Goal: Complete application form

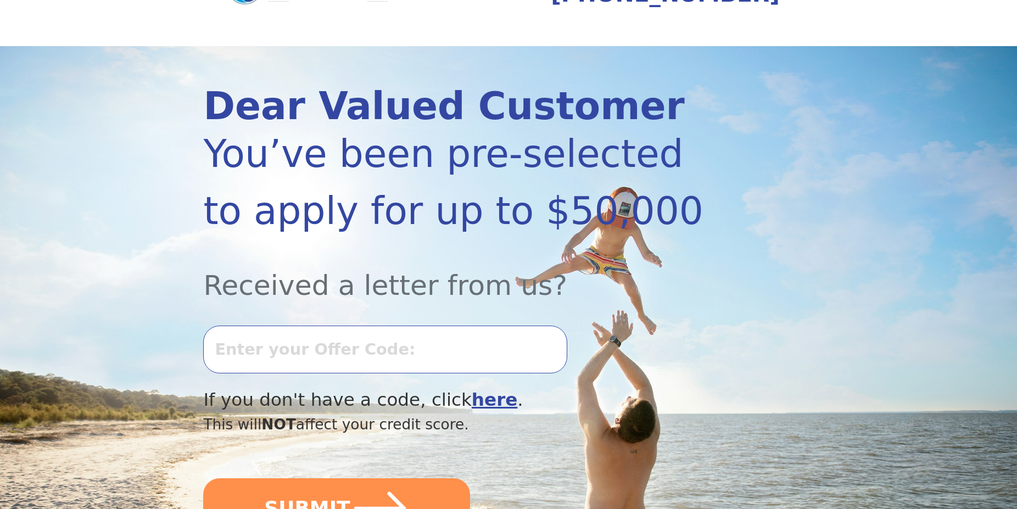
scroll to position [112, 0]
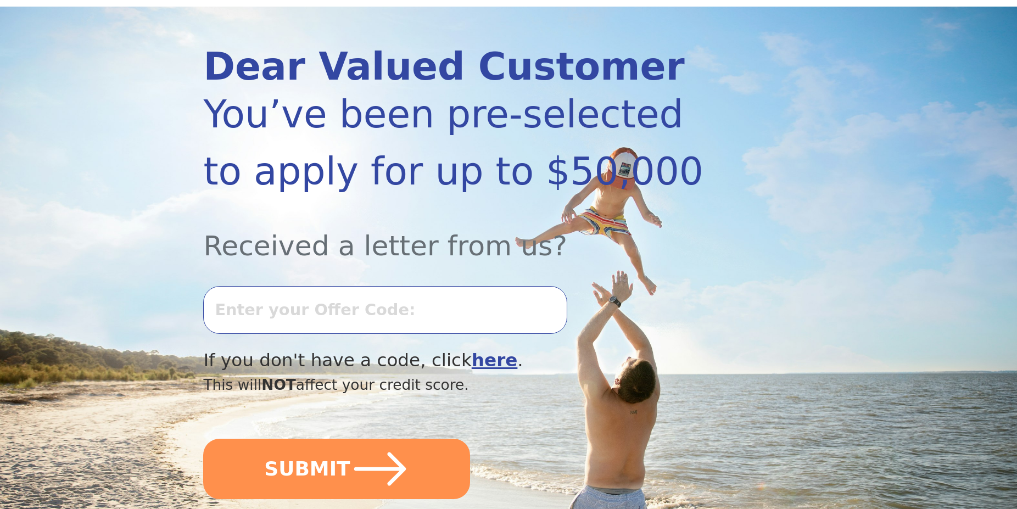
click at [263, 307] on input "text" at bounding box center [385, 309] width 364 height 47
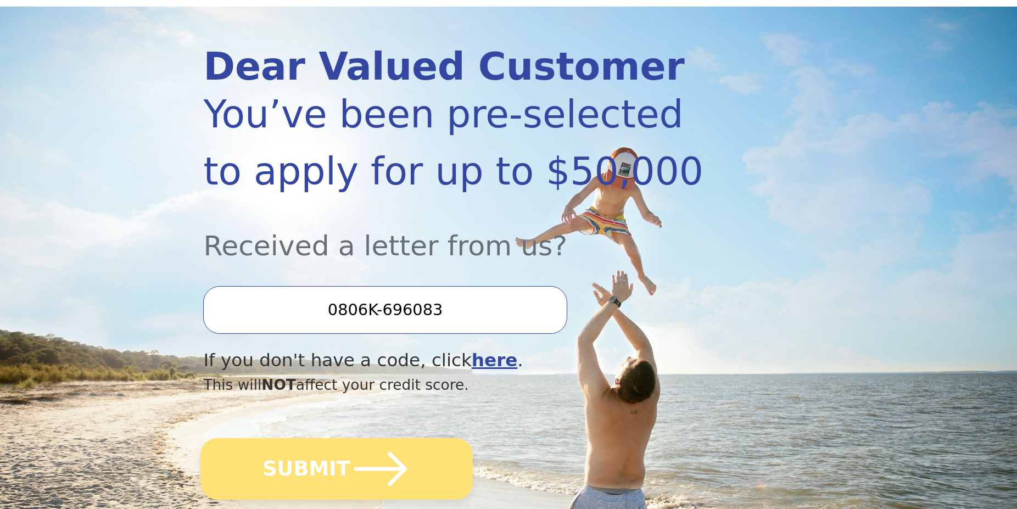
type input "0806K-696083"
click at [317, 464] on button "SUBMIT" at bounding box center [337, 469] width 272 height 62
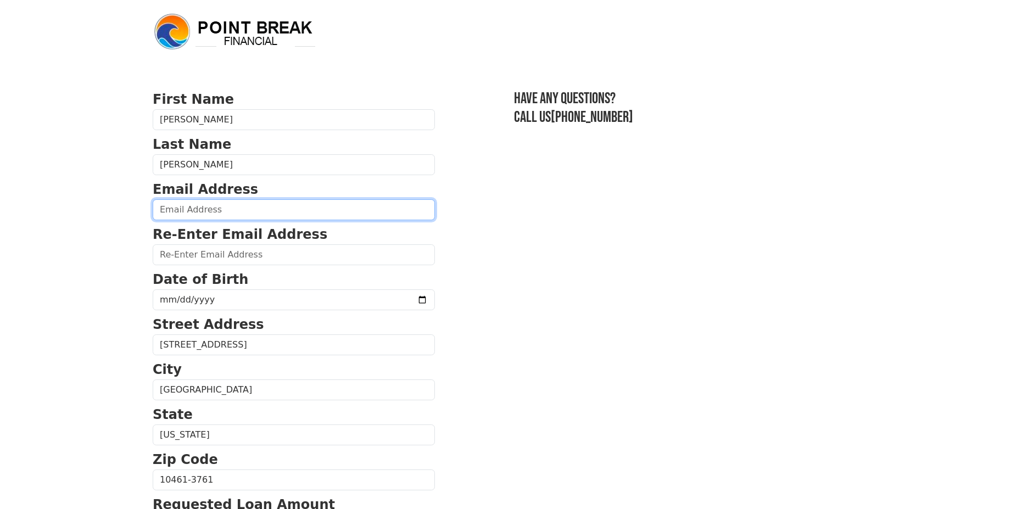
click at [192, 208] on input "email" at bounding box center [294, 209] width 282 height 21
type input "li"
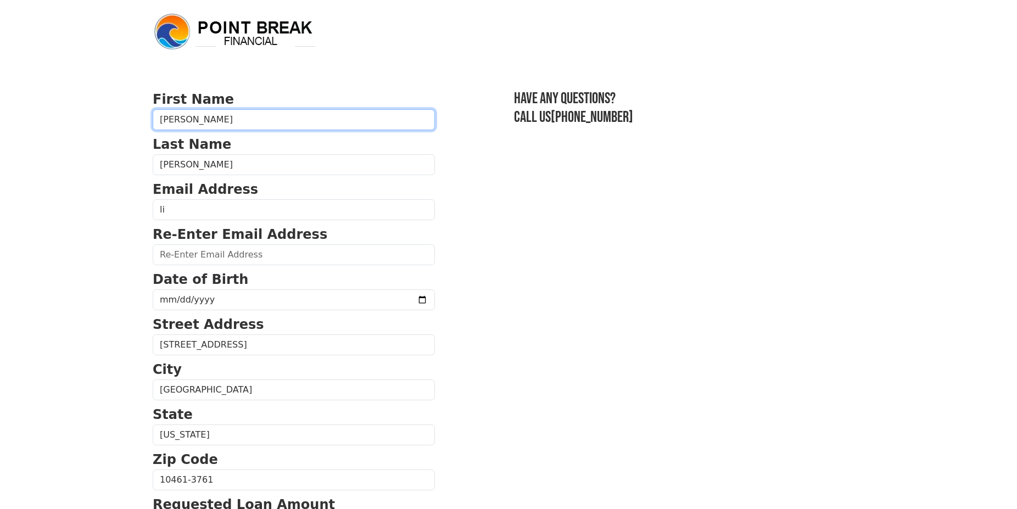
type input "LaurieAnn"
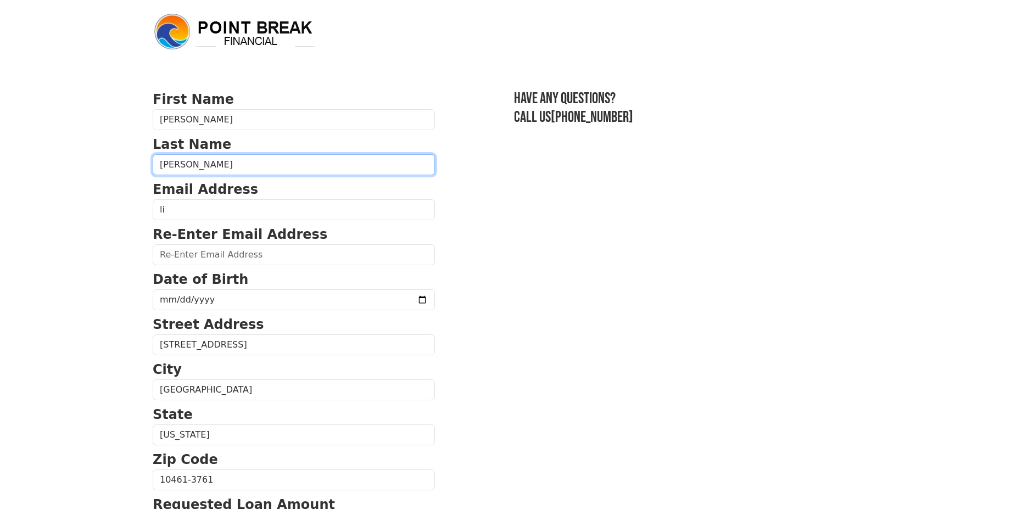
type input "Masciocco-Paxton"
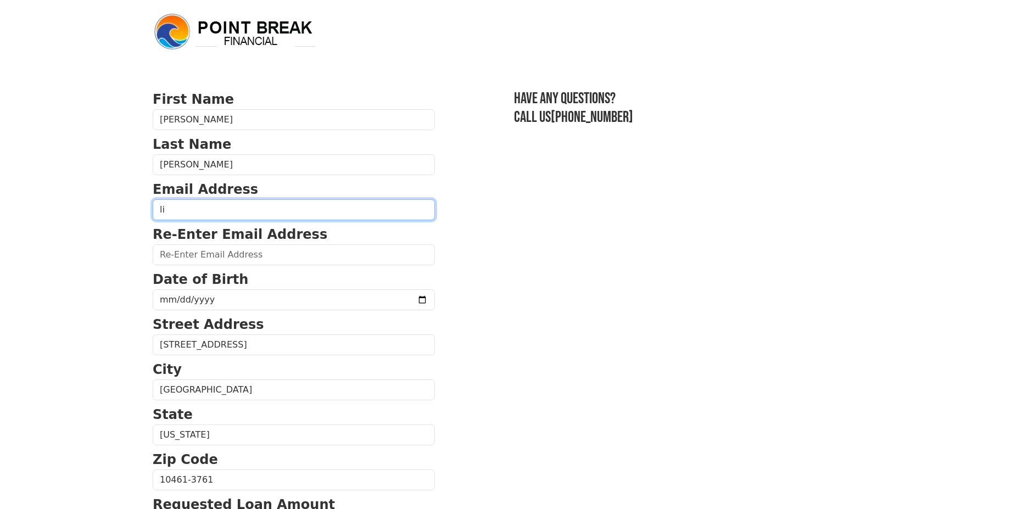
type input "lilac41762@gmail.com"
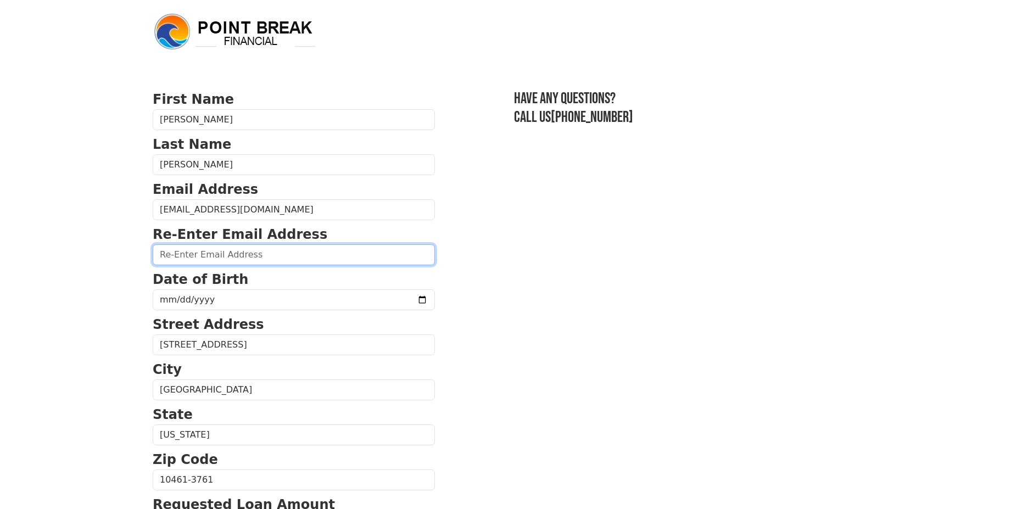
type input "lilac41762@gmail.com"
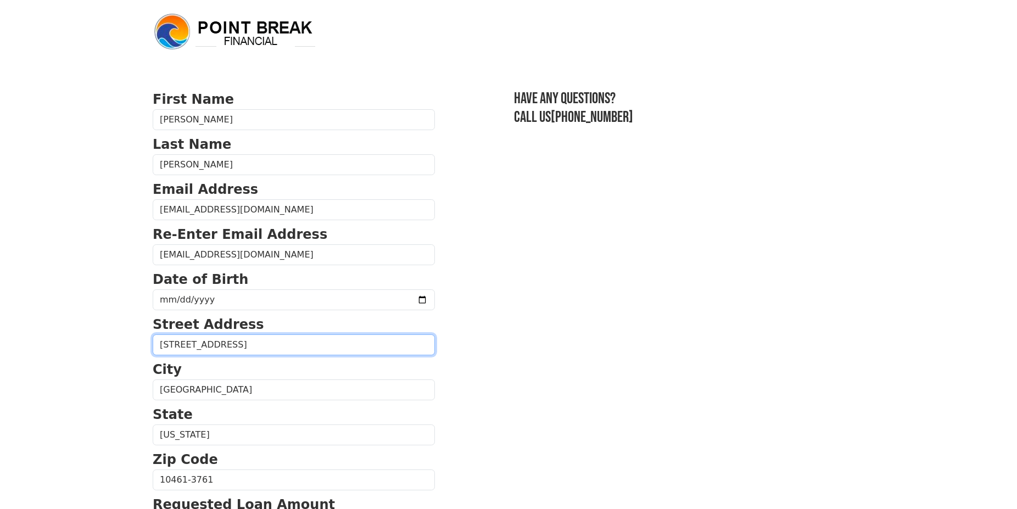
type input "1910 Pelham Parkway South 4B"
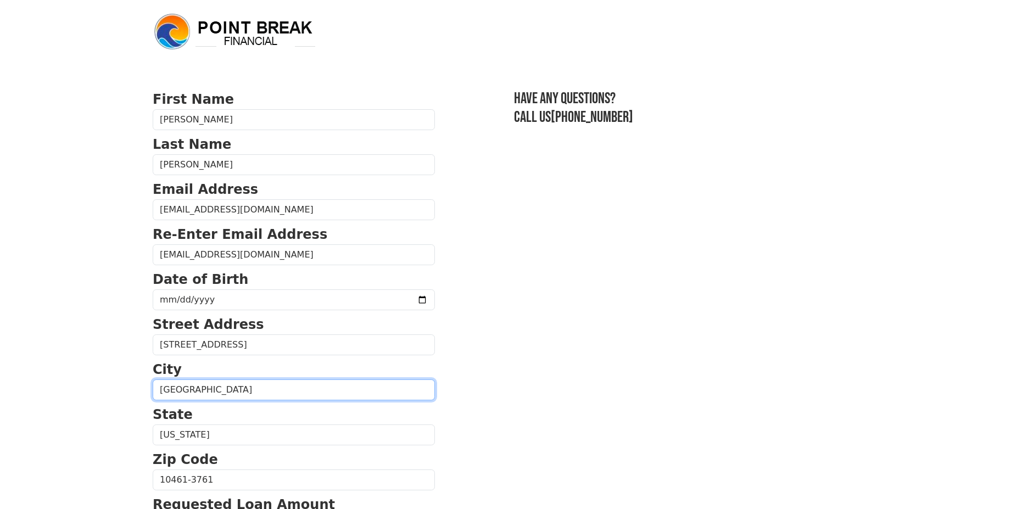
type input "BRONX"
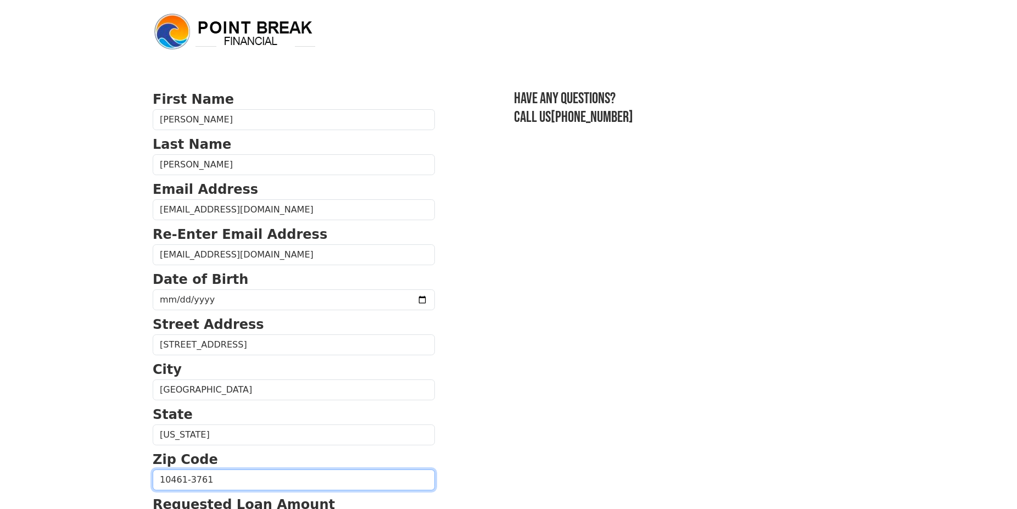
type input "10461"
type input "(929) 776-2084"
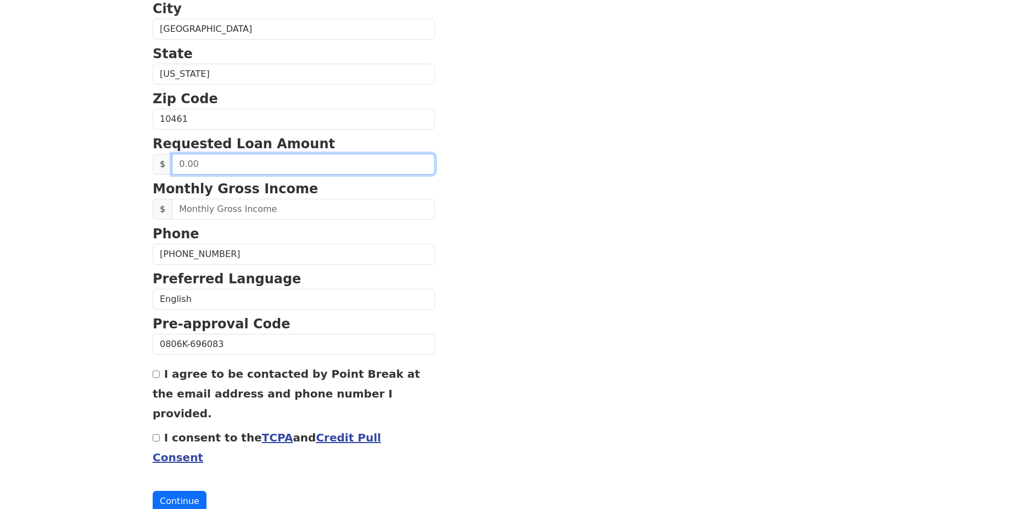
scroll to position [361, 0]
click at [247, 159] on input "text" at bounding box center [303, 164] width 263 height 21
type input "11,000.00"
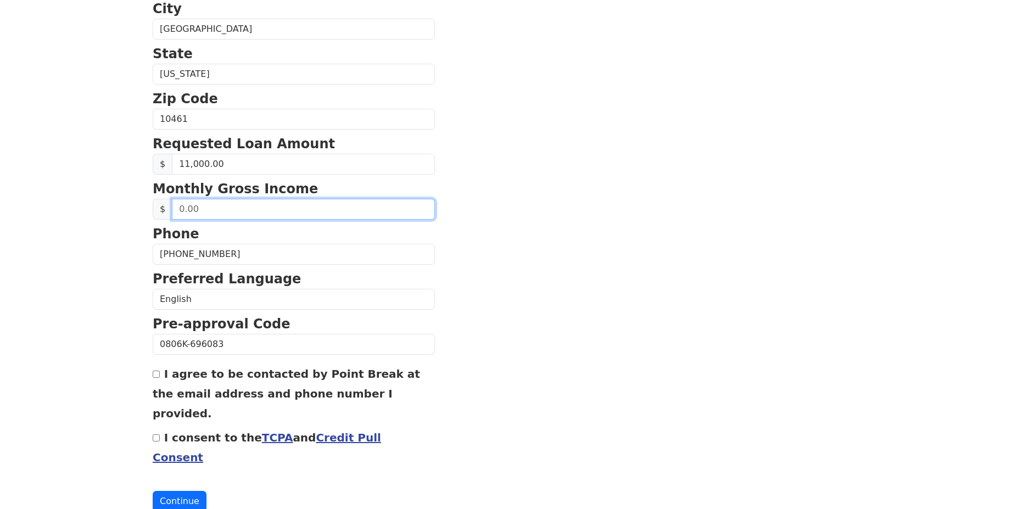
click at [246, 209] on input "text" at bounding box center [303, 209] width 263 height 21
type input "2,000.00"
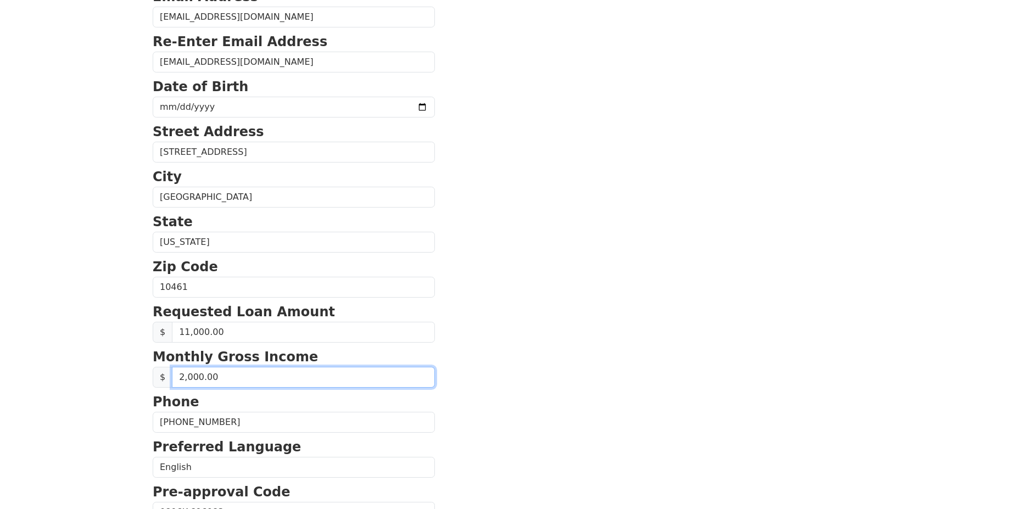
scroll to position [192, 0]
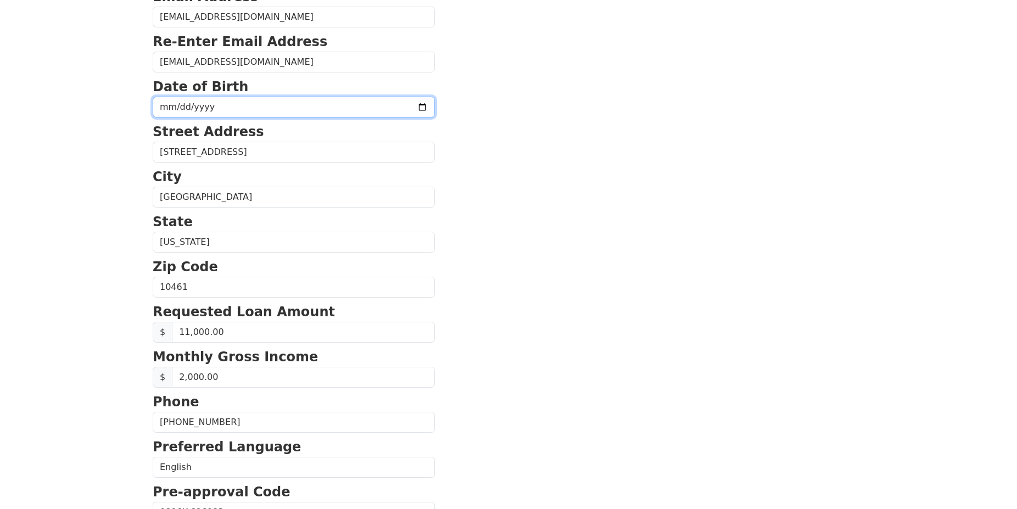
click at [163, 109] on input "date" at bounding box center [294, 107] width 282 height 21
type input "1962-04-17"
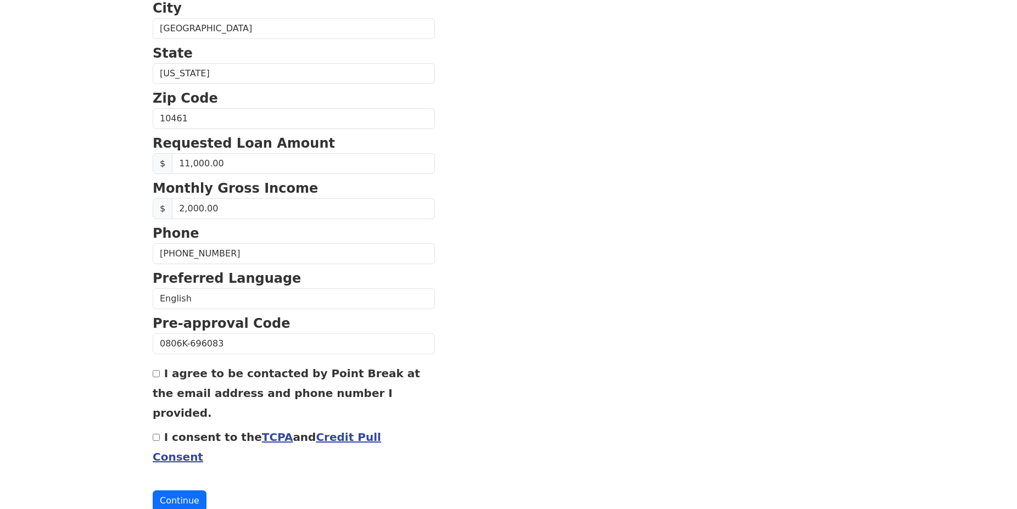
scroll to position [365, 0]
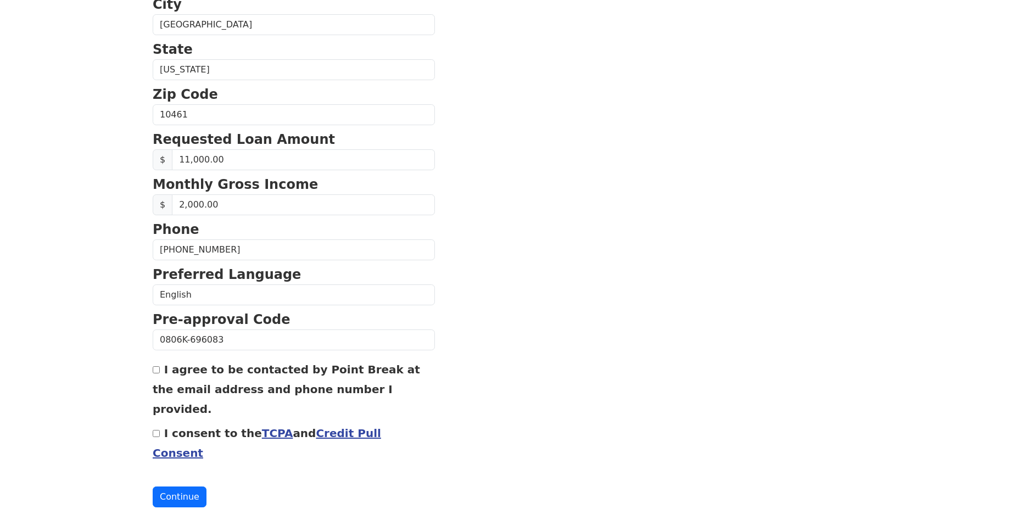
click at [157, 370] on input "I agree to be contacted by Point Break at the email address and phone number I …" at bounding box center [156, 369] width 7 height 7
checkbox input "true"
click at [156, 430] on input "I consent to the TCPA and Credit Pull Consent" at bounding box center [156, 433] width 7 height 7
checkbox input "true"
click at [176, 487] on button "Continue" at bounding box center [180, 497] width 54 height 21
